Goal: Subscribe to service/newsletter

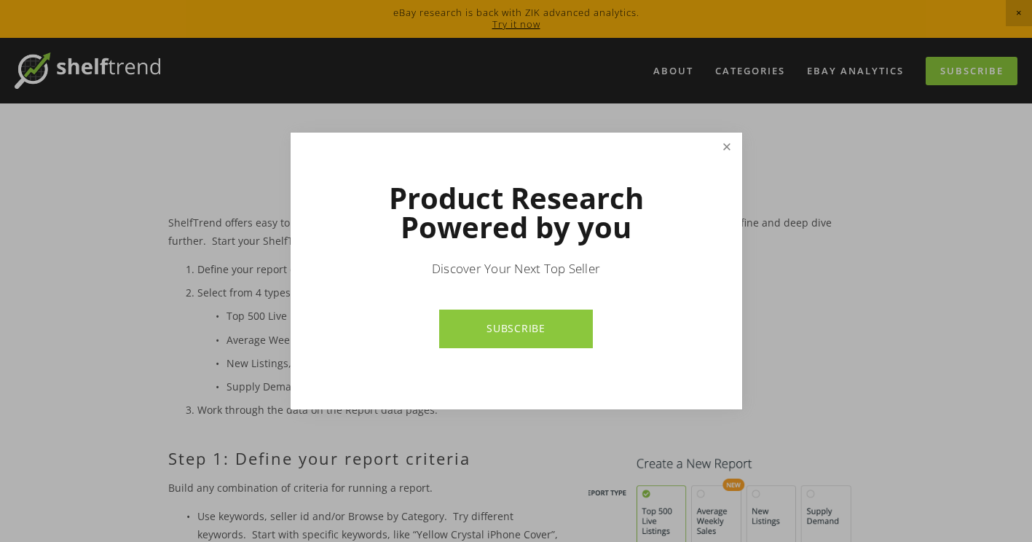
click at [729, 153] on link "Close" at bounding box center [726, 147] width 25 height 25
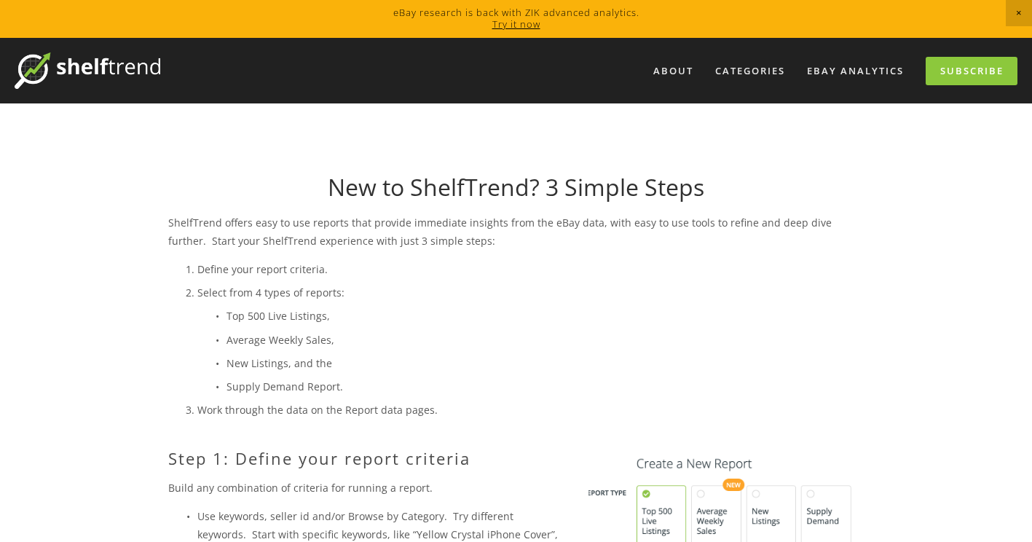
click at [933, 74] on link "Subscribe" at bounding box center [972, 71] width 92 height 28
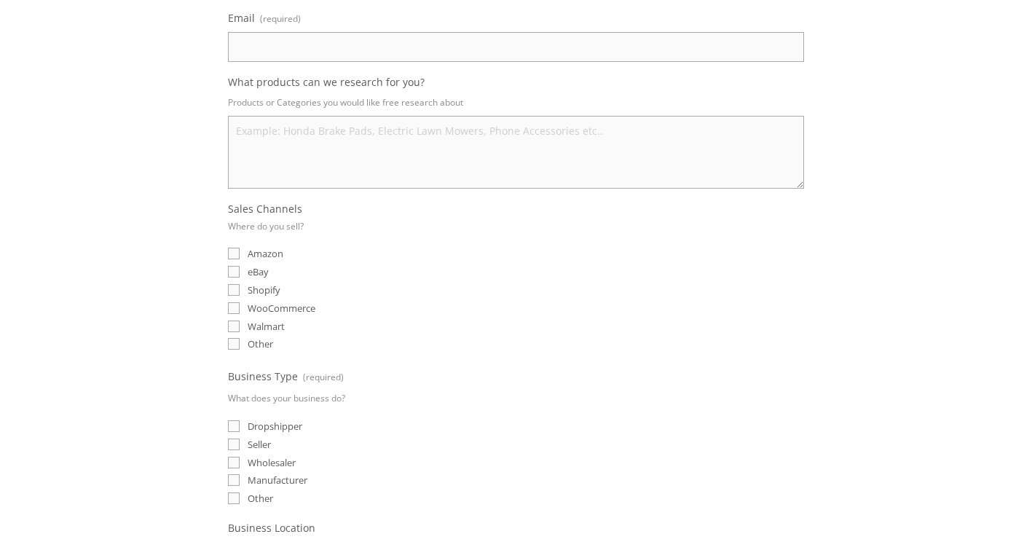
scroll to position [510, 0]
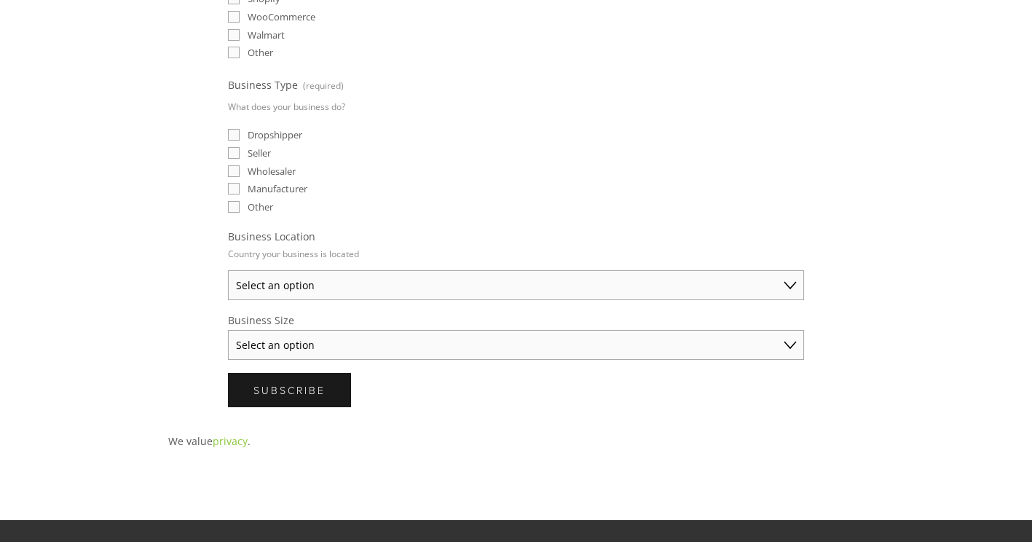
click at [710, 290] on select "Select an option Australia United States United Kingdom China Japan Germany Can…" at bounding box center [516, 285] width 576 height 30
click at [942, 256] on div "About Categories Auto Parts Electronics Fashion Home & Garden" at bounding box center [516, 147] width 1032 height 1239
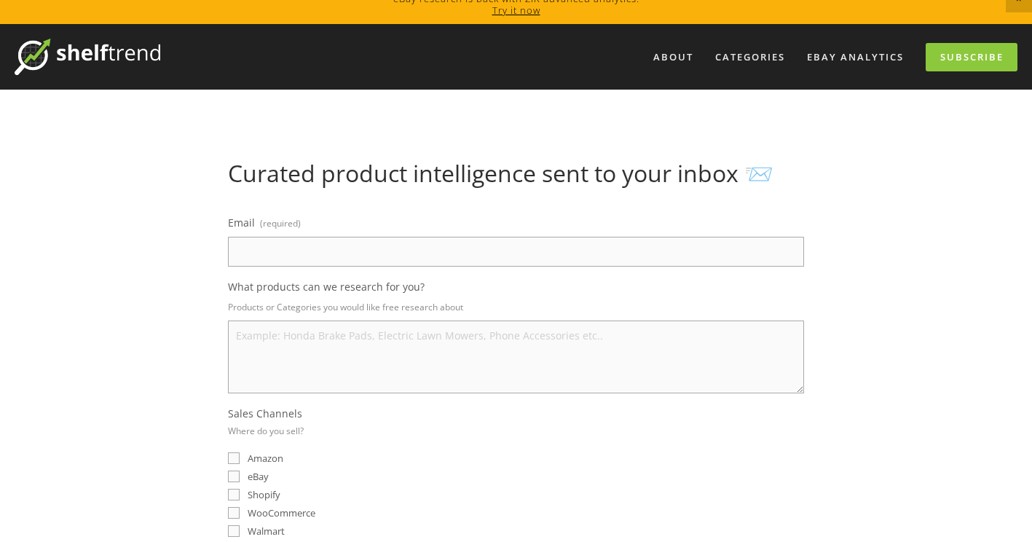
scroll to position [0, 0]
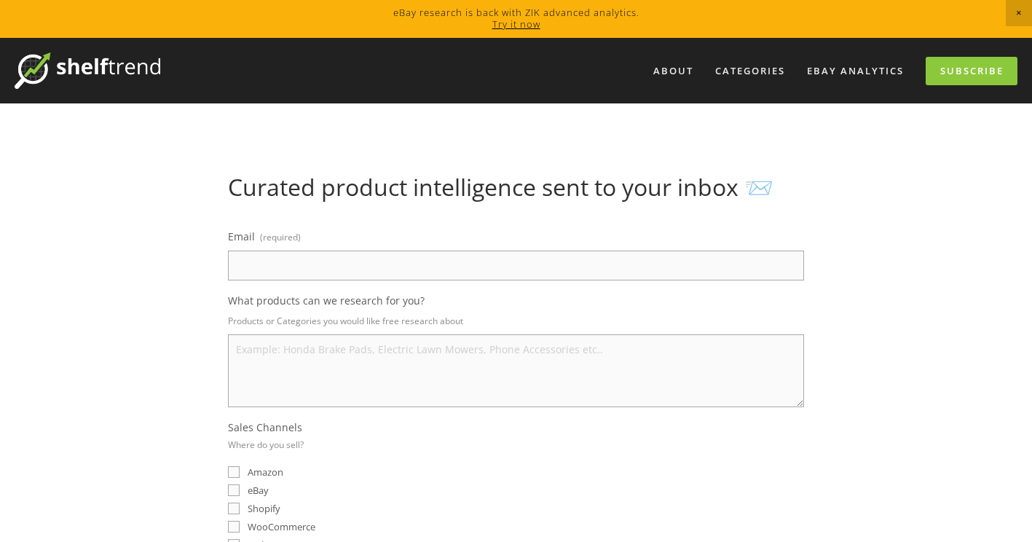
click at [123, 68] on img at bounding box center [88, 70] width 146 height 36
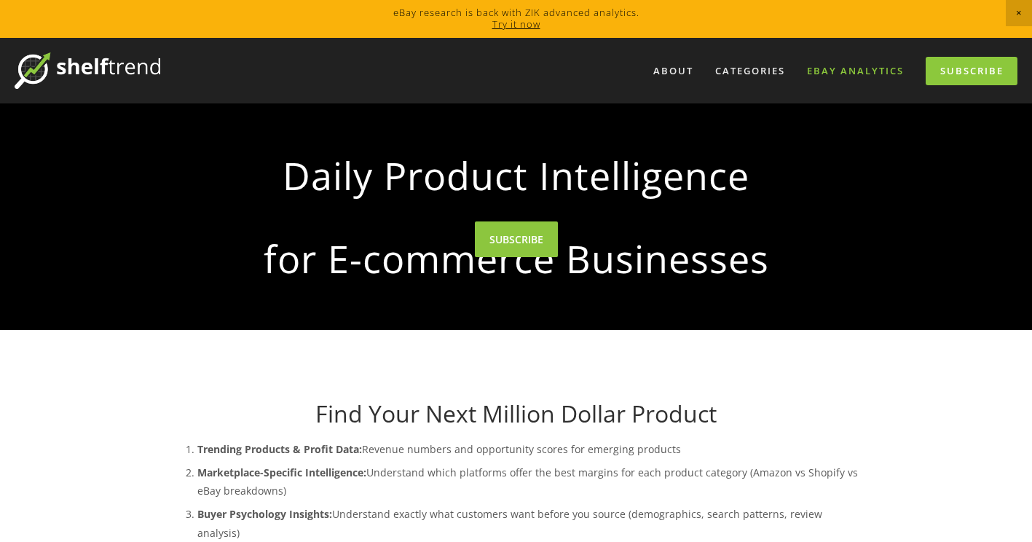
click at [838, 71] on link "eBay Analytics" at bounding box center [856, 71] width 116 height 24
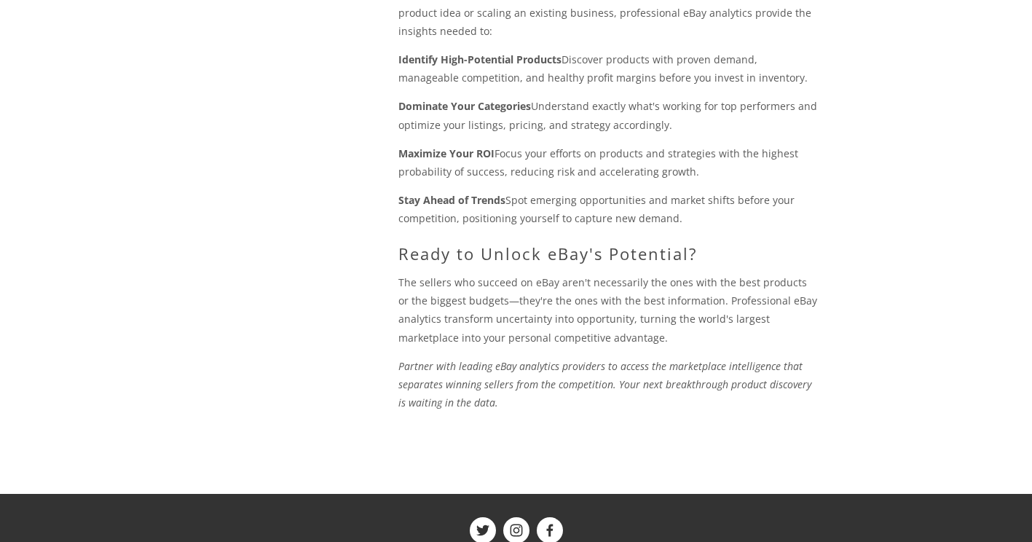
scroll to position [1764, 0]
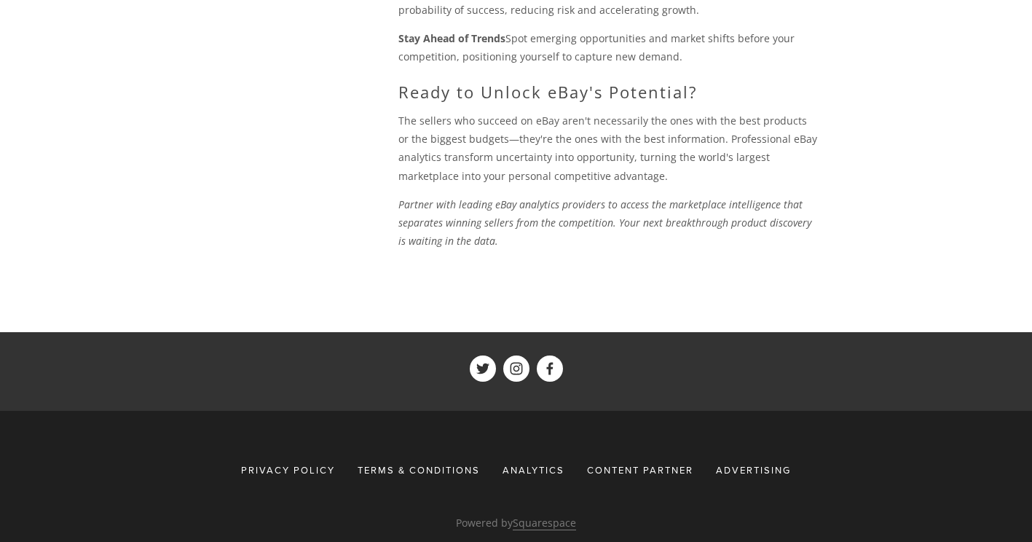
click at [761, 463] on span "Advertising" at bounding box center [753, 469] width 75 height 13
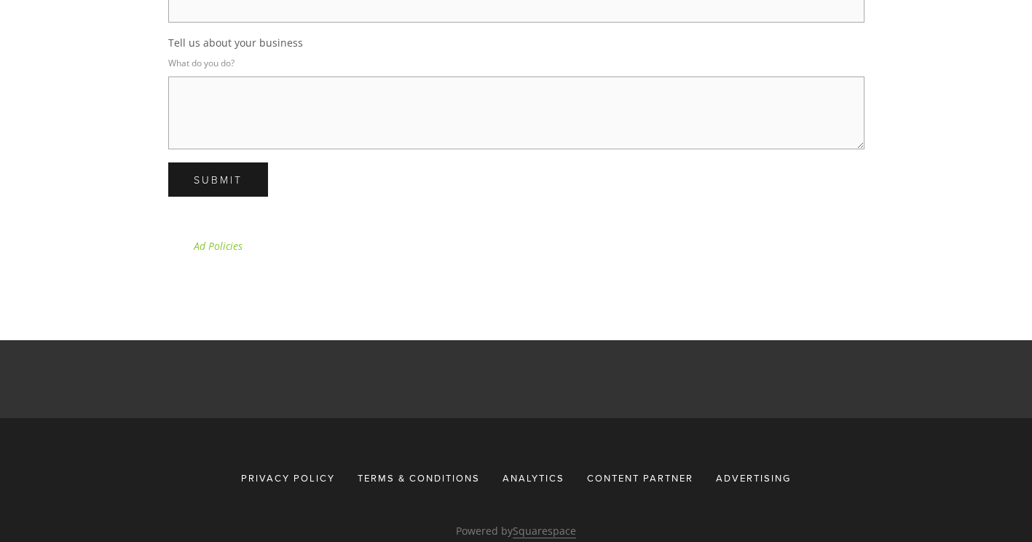
scroll to position [2677, 0]
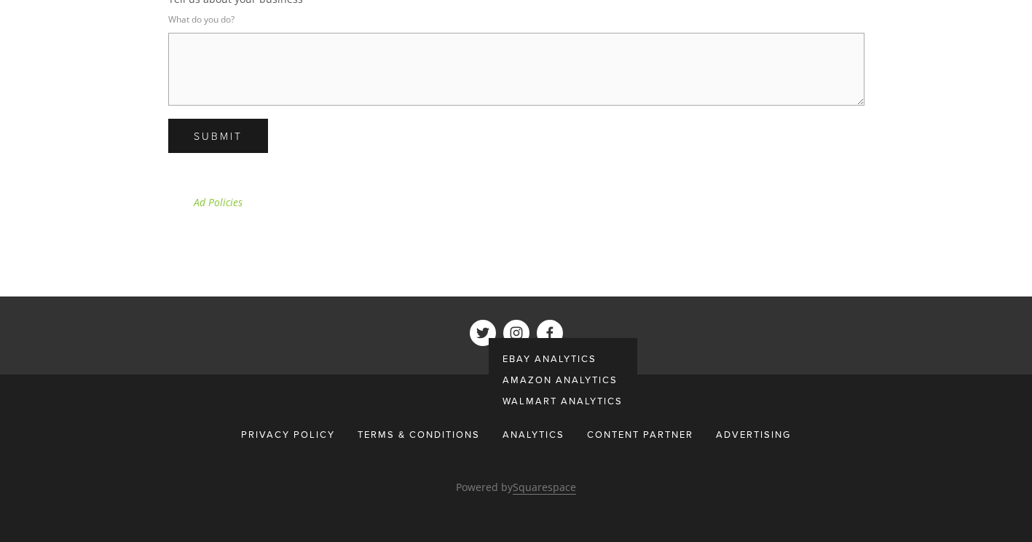
click at [528, 438] on div "Analytics" at bounding box center [533, 434] width 81 height 26
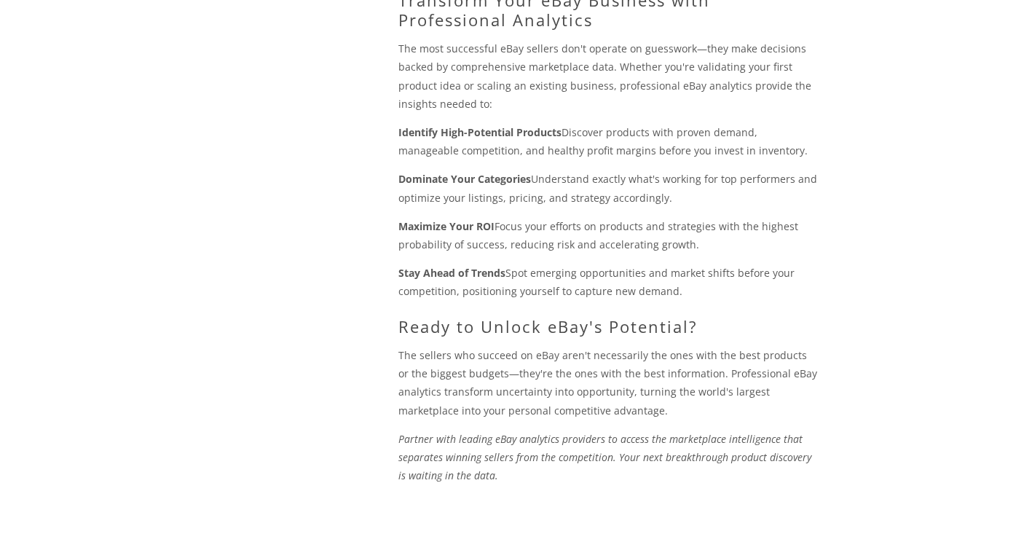
scroll to position [1764, 0]
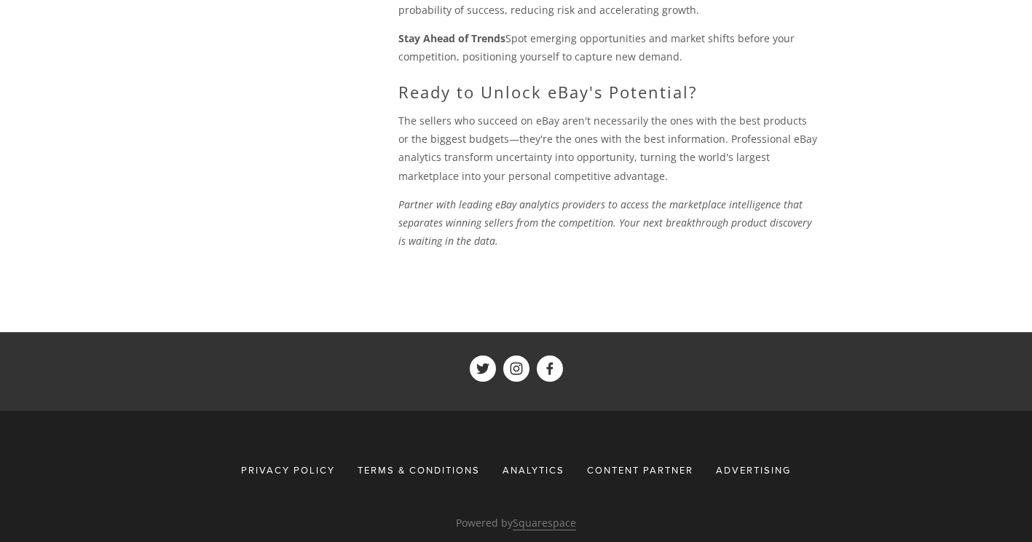
click at [426, 463] on span "Terms & Conditions" at bounding box center [419, 469] width 122 height 13
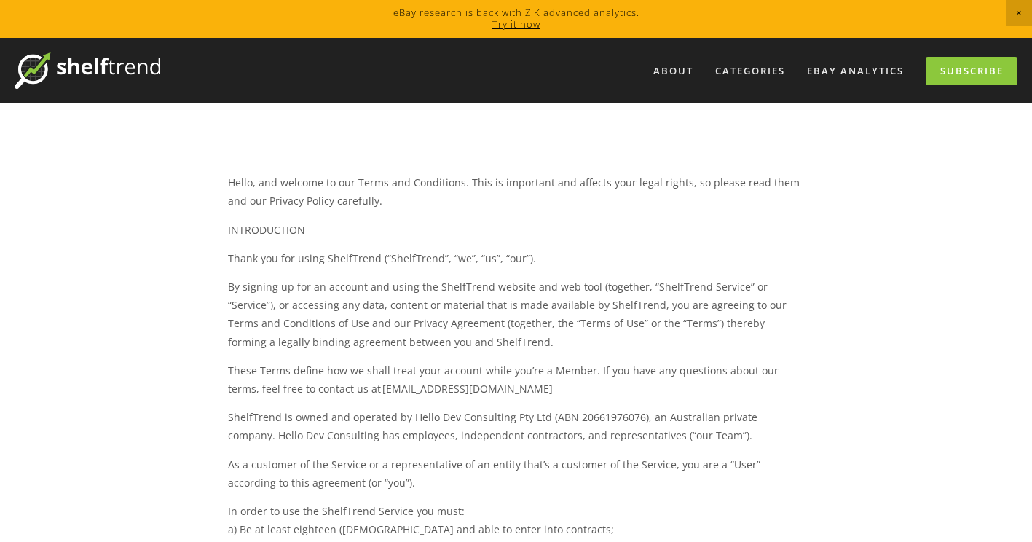
click at [87, 71] on img at bounding box center [88, 70] width 146 height 36
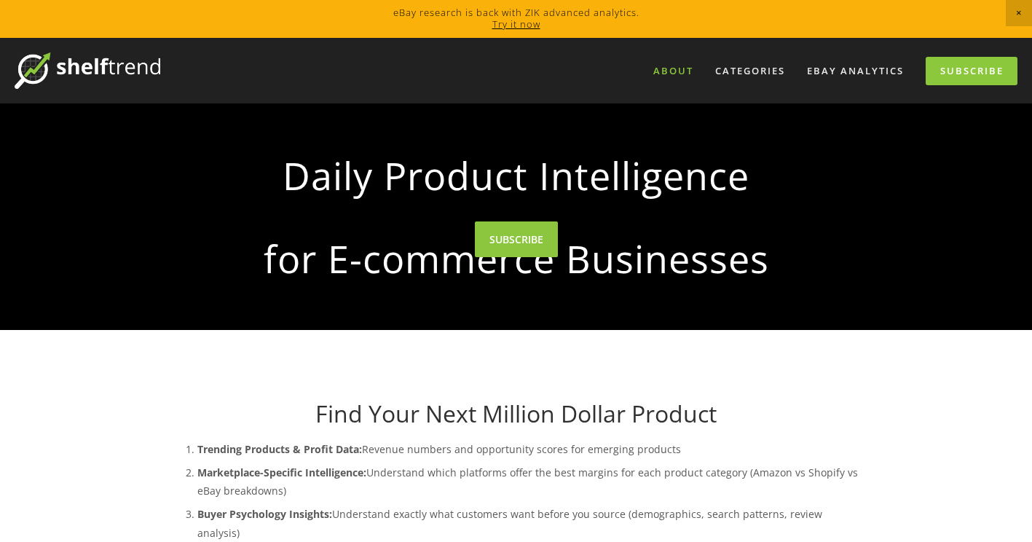
click at [679, 76] on link "About" at bounding box center [673, 71] width 59 height 24
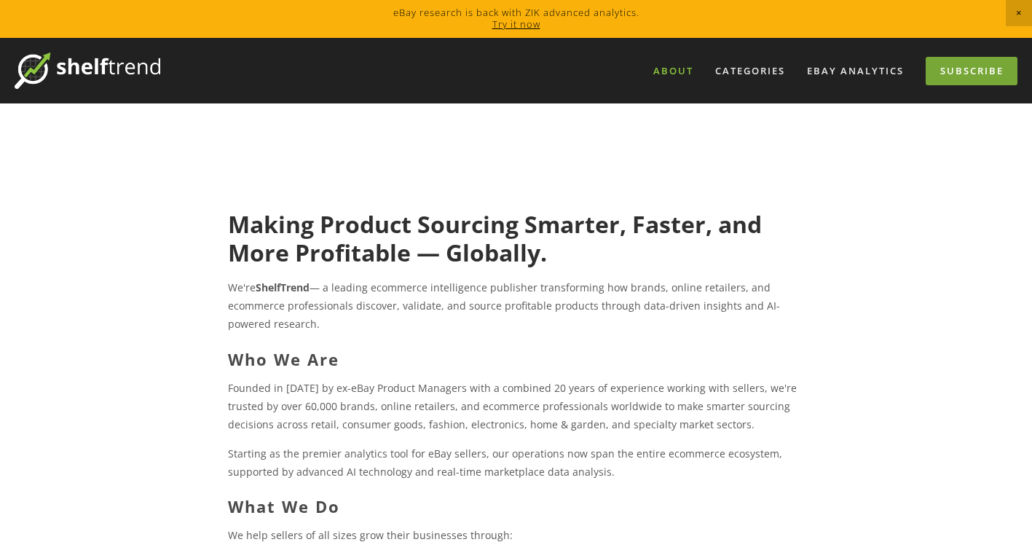
click at [966, 66] on link "Subscribe" at bounding box center [972, 71] width 92 height 28
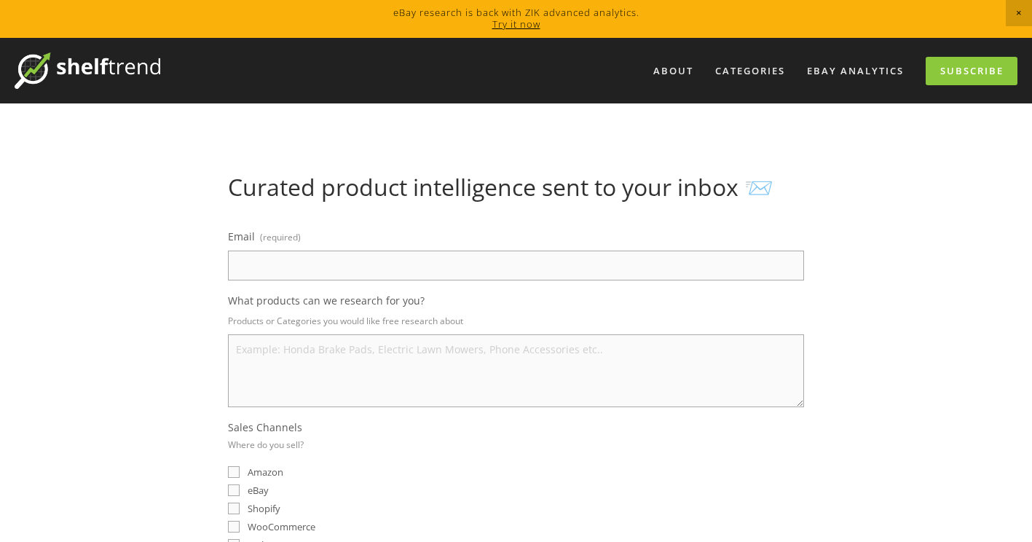
click at [630, 278] on input "Email (required)" at bounding box center [516, 266] width 576 height 30
type input "ebayeonon@gmail.com"
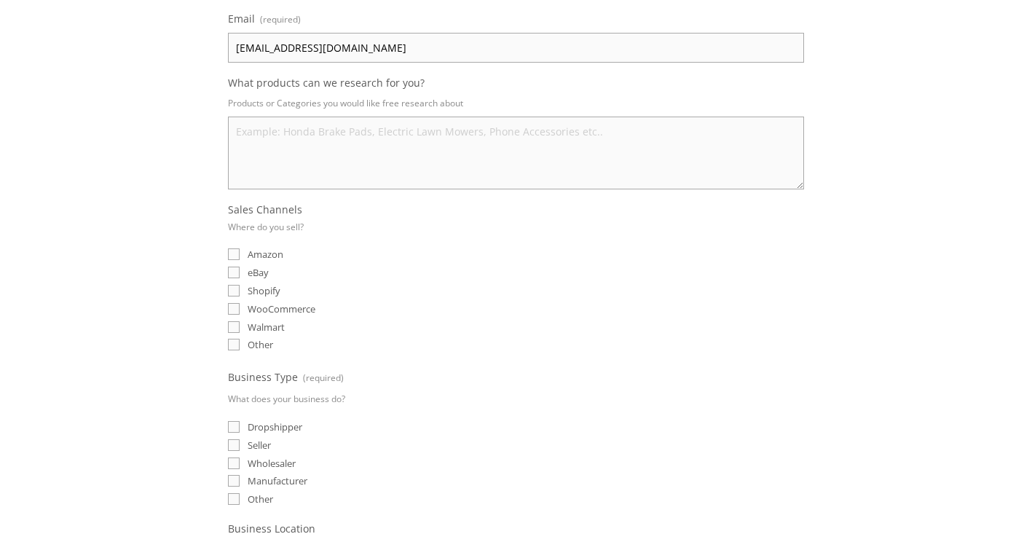
scroll to position [219, 0]
click at [234, 267] on input "eBay" at bounding box center [234, 272] width 12 height 12
checkbox input "true"
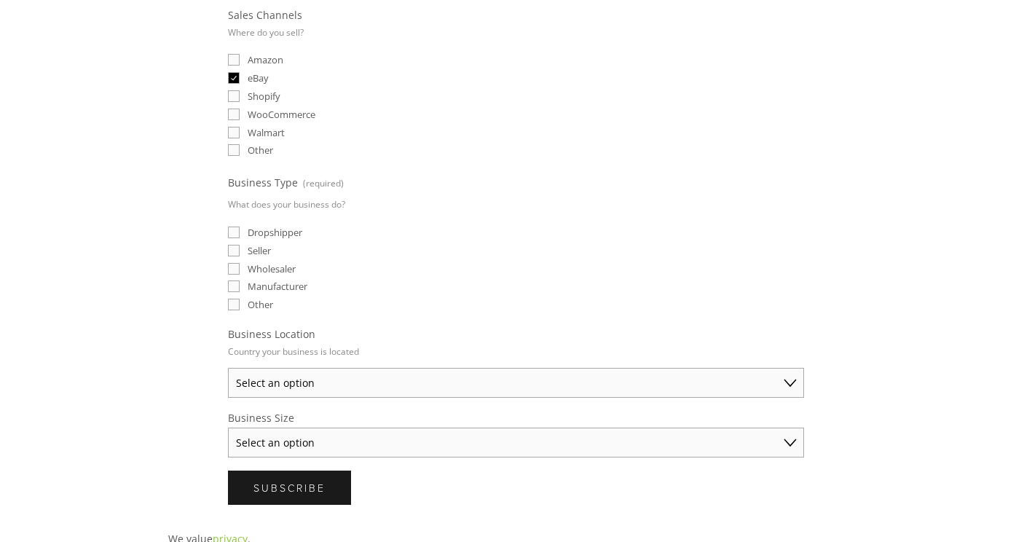
scroll to position [437, 0]
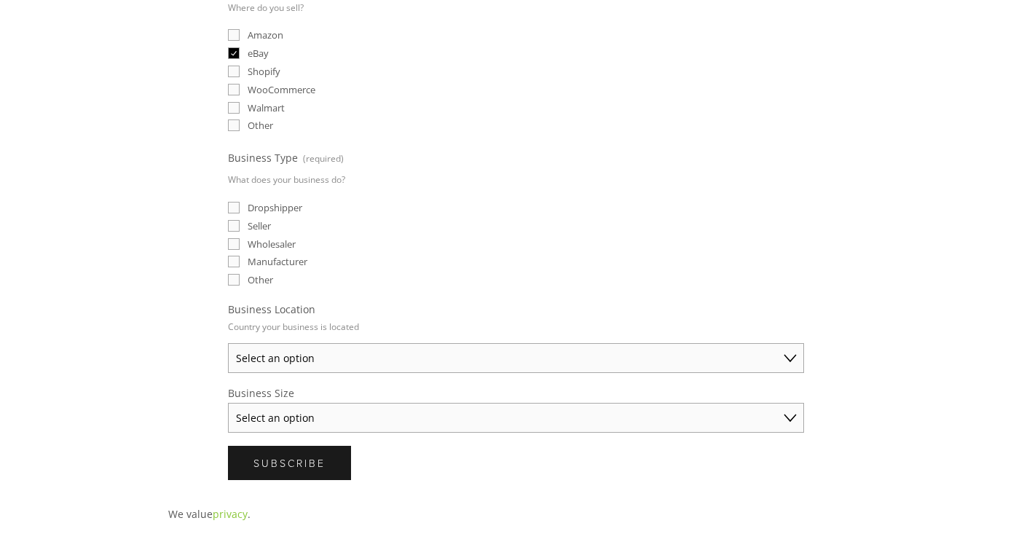
click at [235, 225] on input "Seller" at bounding box center [234, 226] width 12 height 12
checkbox input "true"
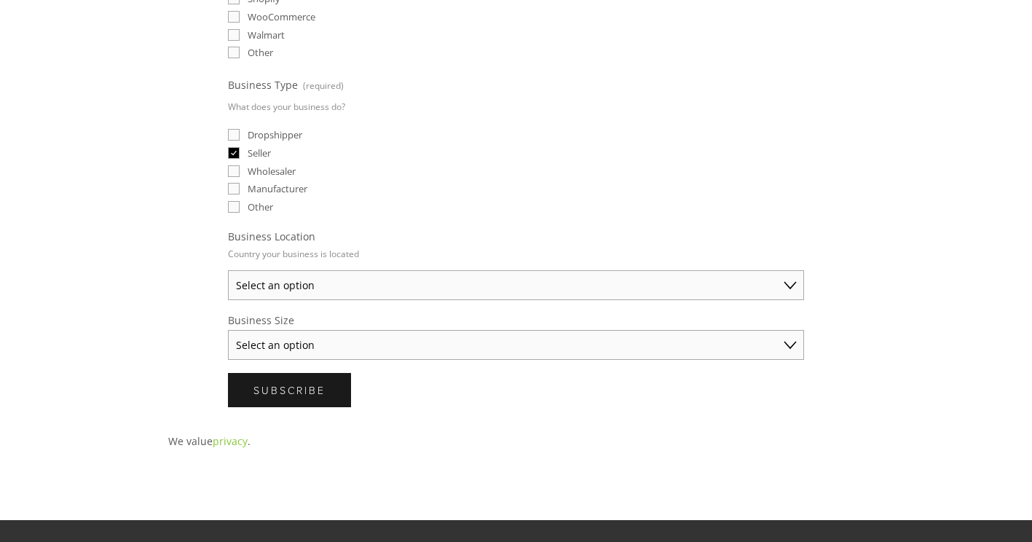
click at [339, 283] on select "Select an option Australia United States United Kingdom China Japan Germany Can…" at bounding box center [516, 285] width 576 height 30
click at [228, 270] on select "Select an option Australia United States United Kingdom China Japan Germany Can…" at bounding box center [516, 285] width 576 height 30
click at [366, 282] on select "Australia United States United Kingdom China Japan Germany Canada Other" at bounding box center [516, 285] width 576 height 30
click at [228, 270] on select "Australia United States United Kingdom China Japan Germany Canada Other" at bounding box center [516, 285] width 576 height 30
click at [366, 284] on select "Australia United States United Kingdom China Japan Germany Canada Other" at bounding box center [516, 285] width 576 height 30
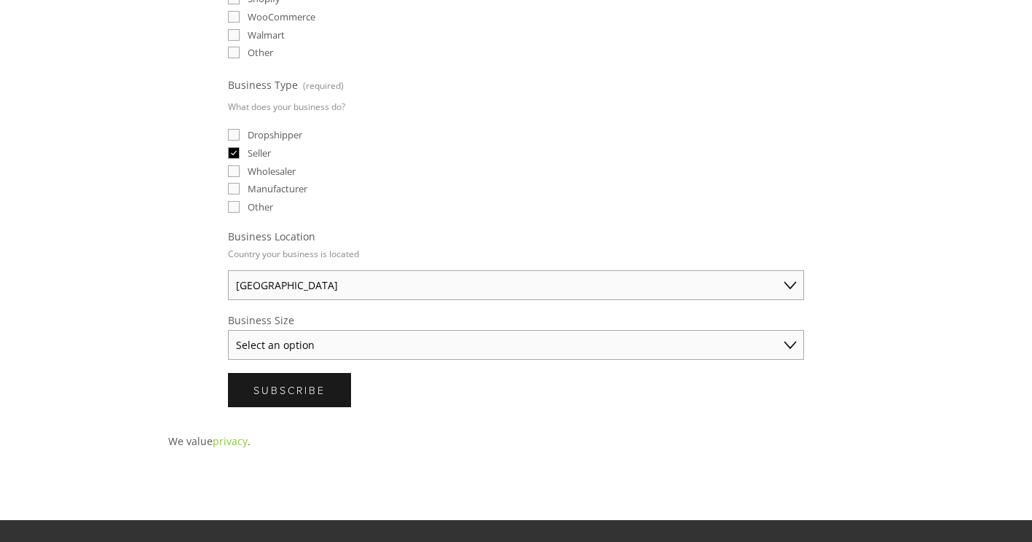
select select "United States"
click at [228, 270] on select "Australia United States United Kingdom China Japan Germany Canada Other" at bounding box center [516, 285] width 576 height 30
click at [157, 306] on div "Curated product intelligence sent to your inbox 📨 Email (required) ebayeonon@gm…" at bounding box center [516, 41] width 721 height 756
drag, startPoint x: 259, startPoint y: 337, endPoint x: 269, endPoint y: 339, distance: 10.4
click at [259, 337] on select "Select an option Solo Merchant (under $50K annual sales) Small Business ($50K -…" at bounding box center [516, 345] width 576 height 30
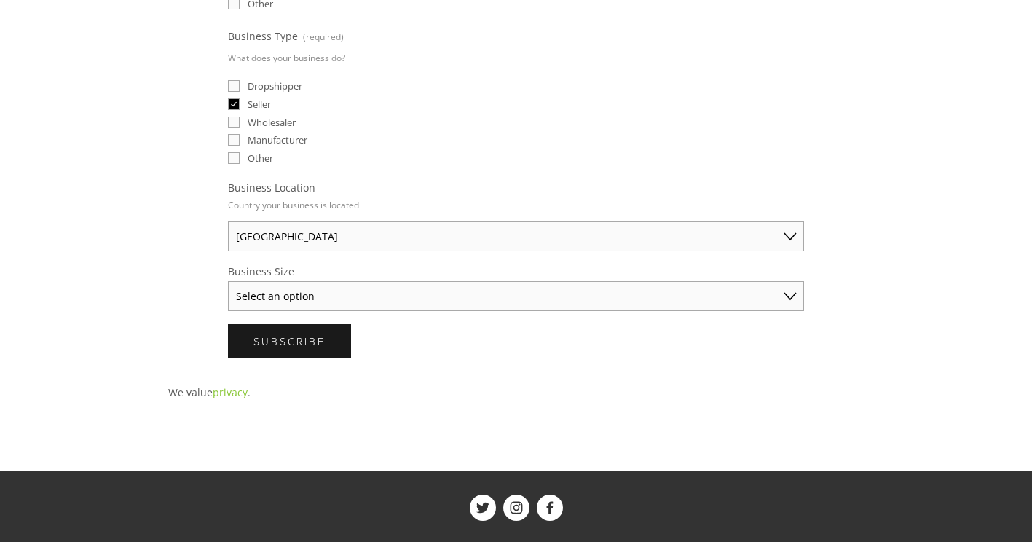
scroll to position [583, 0]
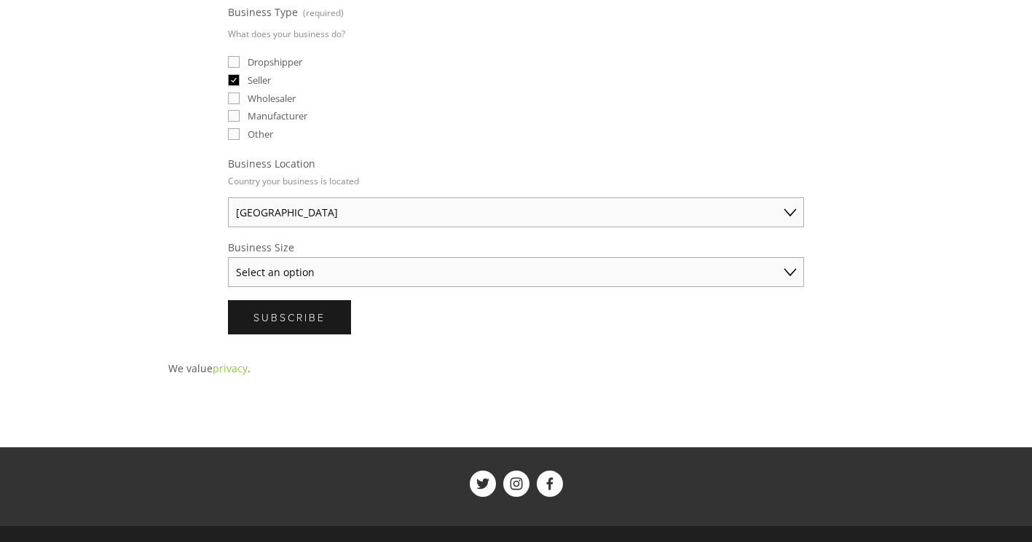
click at [463, 269] on select "Select an option Solo Merchant (under $50K annual sales) Small Business ($50K -…" at bounding box center [516, 272] width 576 height 30
select select "Established Business (Over $250K annual sales)"
click at [228, 257] on select "Select an option Solo Merchant (under $50K annual sales) Small Business ($50K -…" at bounding box center [516, 272] width 576 height 30
click at [529, 374] on p "We value privacy ." at bounding box center [516, 368] width 696 height 18
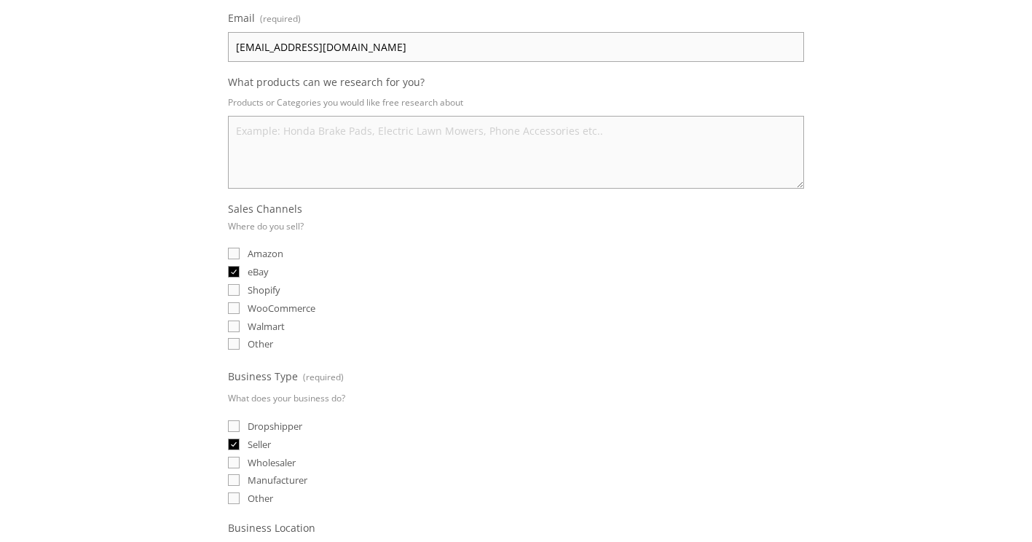
scroll to position [0, 0]
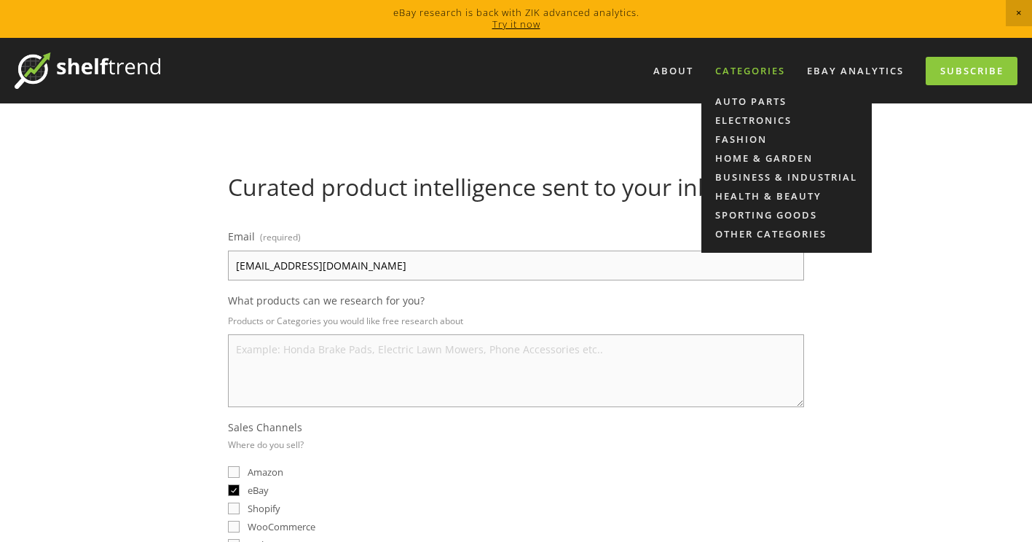
click at [747, 74] on div "Categories" at bounding box center [750, 71] width 89 height 24
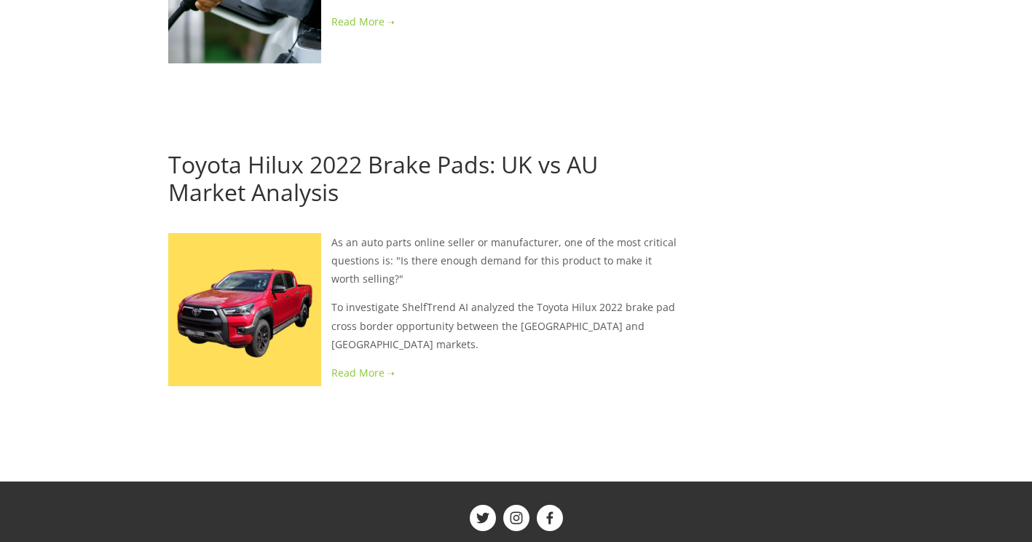
scroll to position [3391, 0]
